Goal: Task Accomplishment & Management: Manage account settings

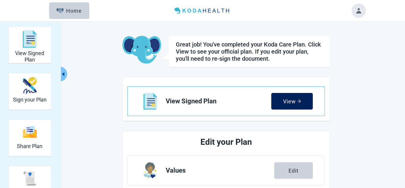
click at [292, 100] on div "View" at bounding box center [292, 102] width 18 height 6
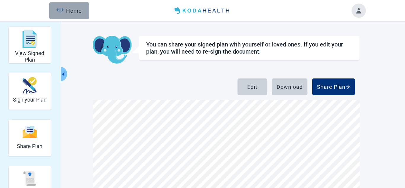
click at [70, 8] on div "Home" at bounding box center [69, 11] width 26 height 6
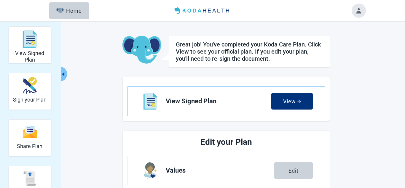
click at [356, 12] on button "Toggle account menu" at bounding box center [359, 11] width 14 height 14
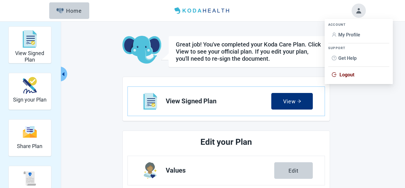
click at [339, 77] on span "Logout" at bounding box center [359, 75] width 54 height 7
